Goal: Navigation & Orientation: Find specific page/section

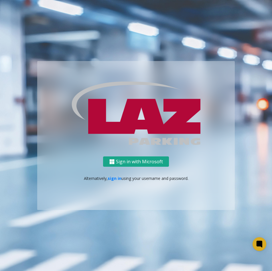
click at [134, 163] on button "Sign in with Microsoft" at bounding box center [136, 161] width 66 height 11
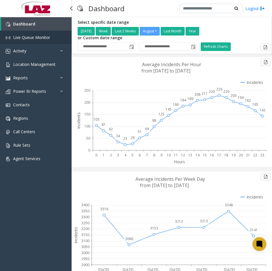
click at [33, 40] on link "Live Queue Monitor" at bounding box center [36, 37] width 72 height 13
